Goal: Task Accomplishment & Management: Manage account settings

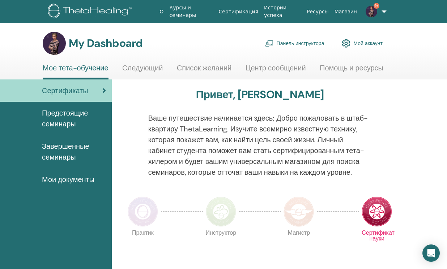
click at [296, 44] on link "Панель инструктора" at bounding box center [294, 43] width 59 height 16
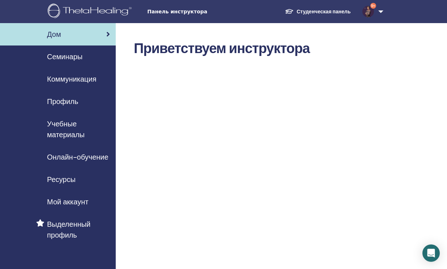
click at [61, 57] on span "Семинары" at bounding box center [64, 56] width 35 height 11
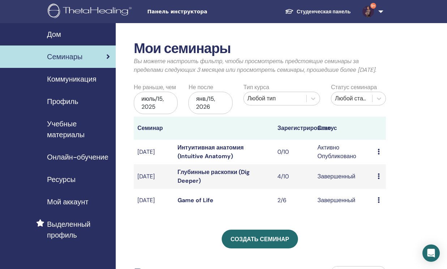
click at [378, 173] on icon at bounding box center [378, 176] width 2 height 6
click at [195, 168] on link "Глубинные раскопки (Dig Deeper)" at bounding box center [213, 176] width 72 height 16
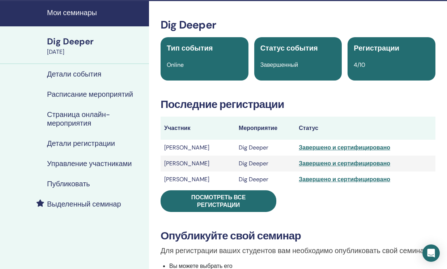
scroll to position [23, 0]
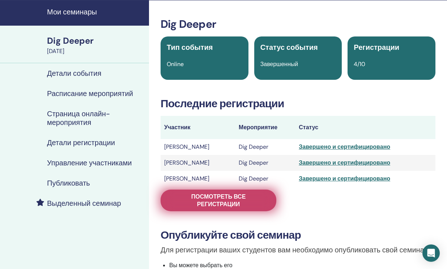
click at [214, 197] on span "Посмотреть все регистрации" at bounding box center [218, 200] width 98 height 15
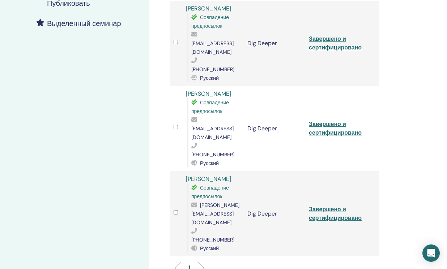
scroll to position [207, 0]
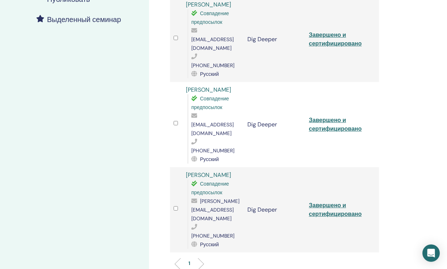
click at [329, 202] on link "Завершено и сертифицировано" at bounding box center [335, 210] width 53 height 16
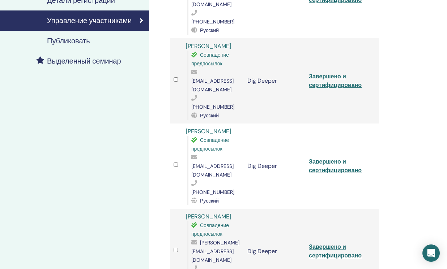
scroll to position [175, 0]
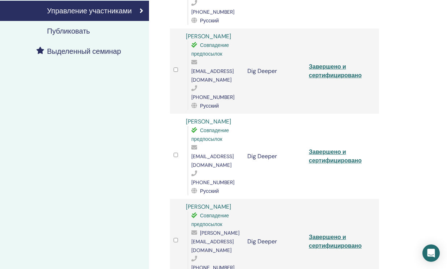
click at [197, 203] on link "Валентина Рижкова" at bounding box center [208, 207] width 45 height 8
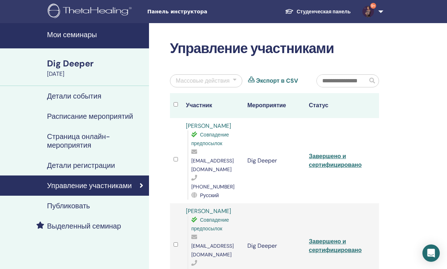
scroll to position [0, 0]
click at [383, 10] on link "9+" at bounding box center [371, 11] width 30 height 23
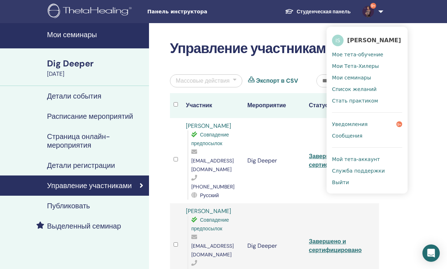
click at [356, 53] on span "Мое тета-обучение" at bounding box center [357, 54] width 51 height 7
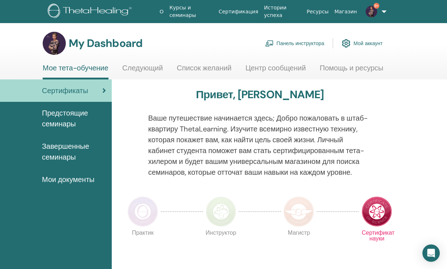
click at [380, 11] on link "9+" at bounding box center [372, 11] width 26 height 23
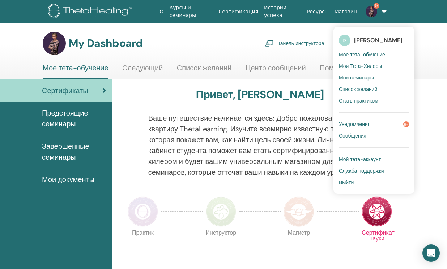
click at [233, 13] on link "Сертификация" at bounding box center [238, 11] width 46 height 13
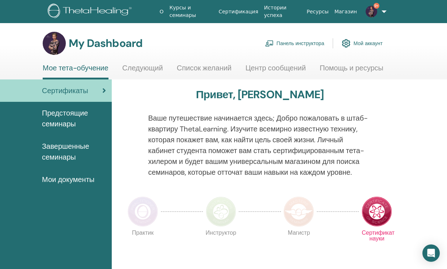
click at [302, 44] on link "Панель инструктора" at bounding box center [294, 43] width 59 height 16
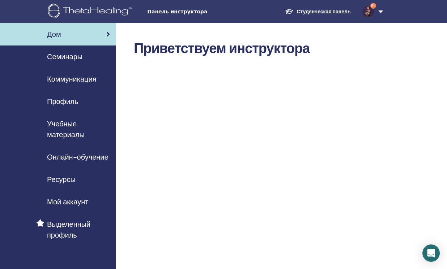
click at [60, 56] on span "Семинары" at bounding box center [64, 56] width 35 height 11
